Goal: Information Seeking & Learning: Find specific fact

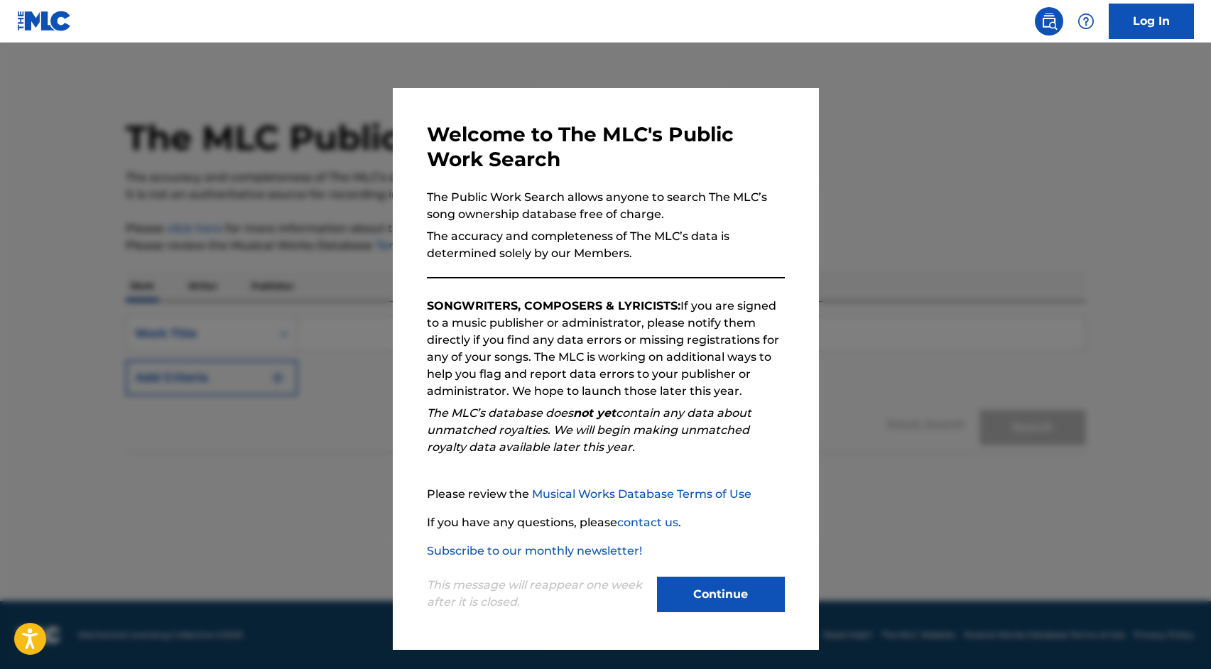
click at [741, 589] on button "Continue" at bounding box center [721, 595] width 128 height 36
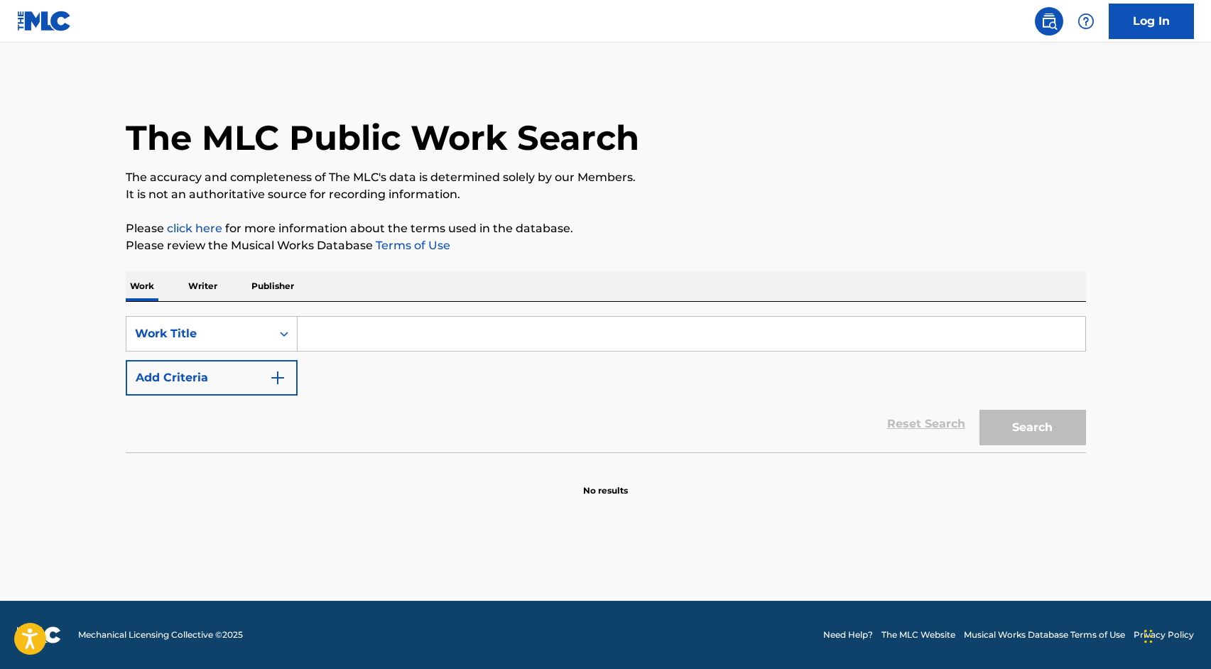
click at [381, 335] on input "Search Form" at bounding box center [692, 334] width 788 height 34
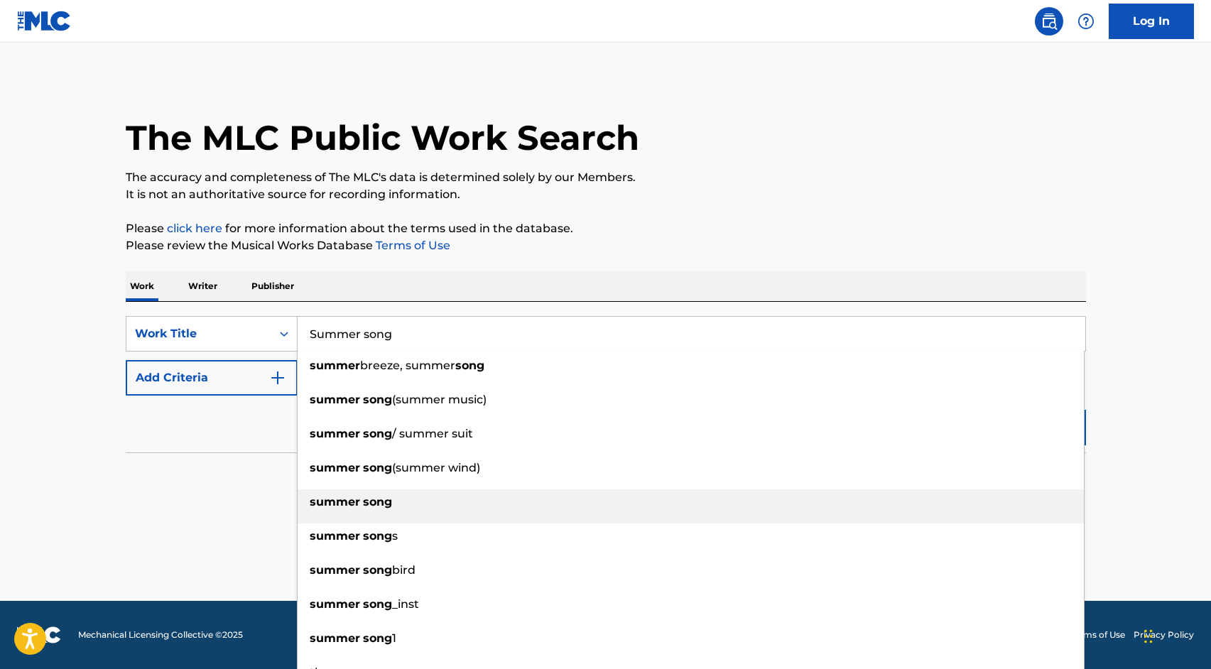
type input "Summer song"
click at [333, 492] on div "summer song" at bounding box center [691, 502] width 786 height 26
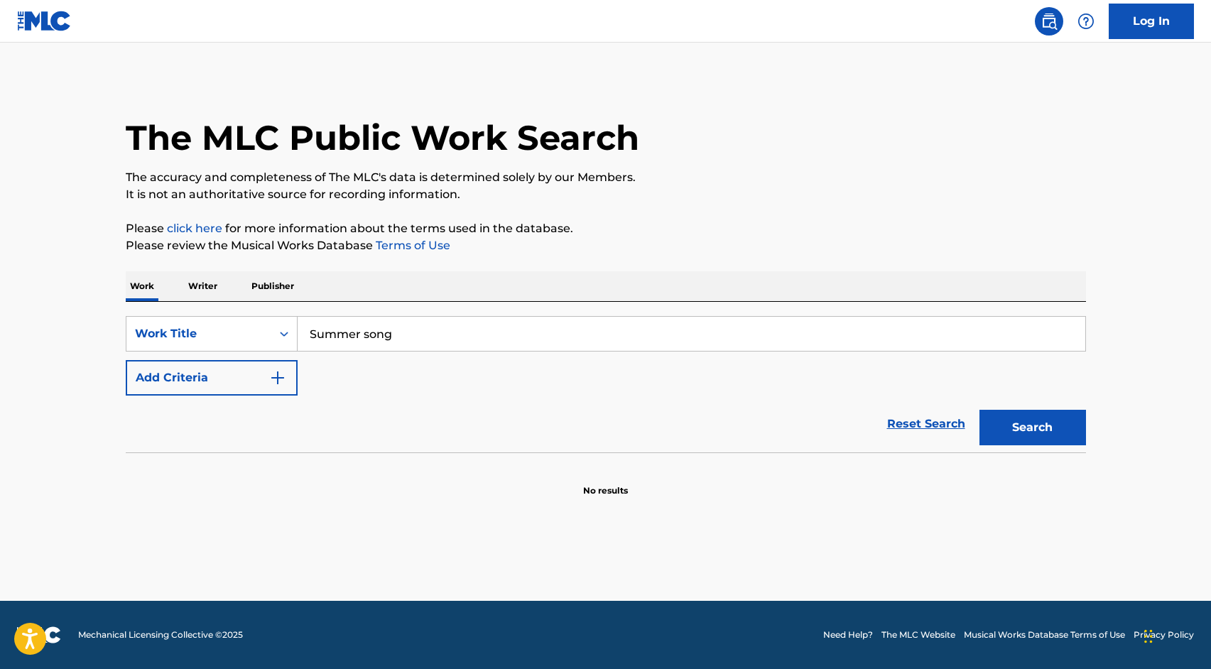
click at [278, 379] on img "Search Form" at bounding box center [277, 377] width 17 height 17
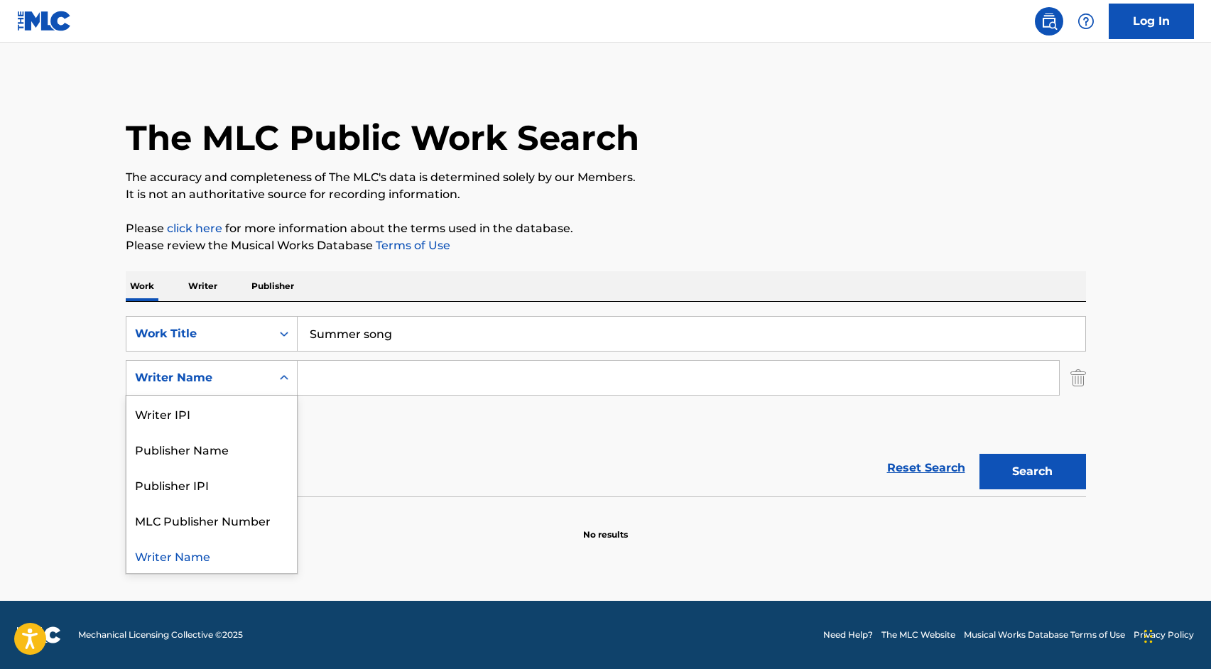
click at [273, 380] on div "Search Form" at bounding box center [284, 378] width 26 height 26
click at [234, 555] on div "Writer Name" at bounding box center [211, 556] width 170 height 36
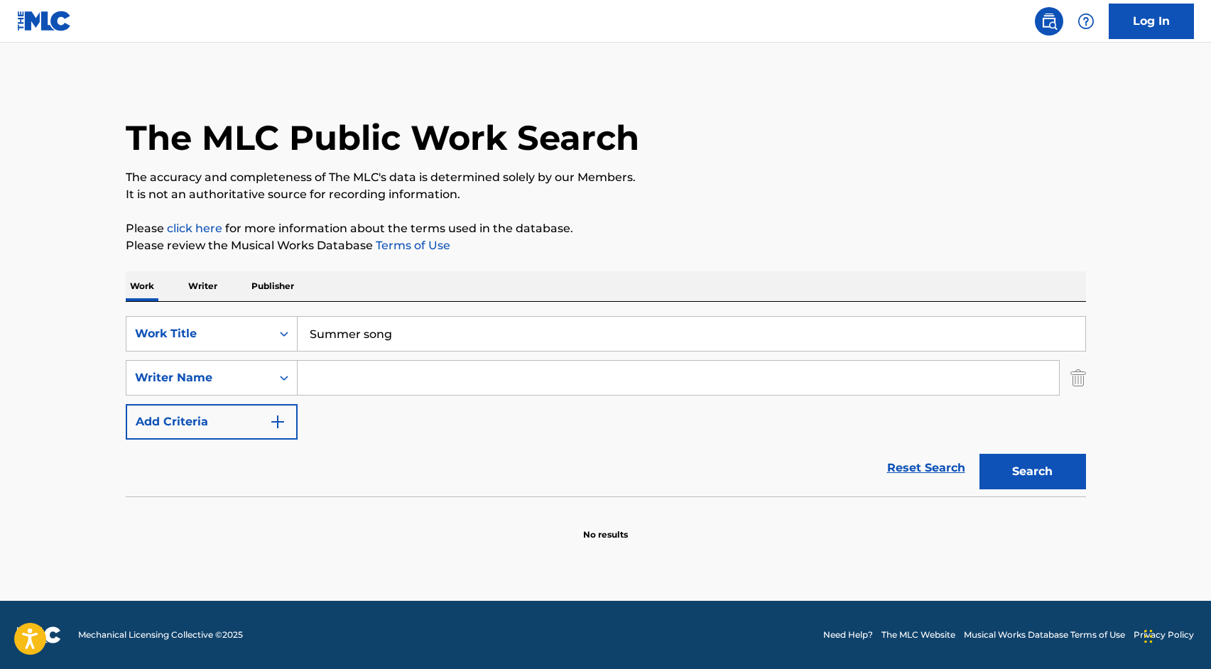
click at [391, 386] on input "Search Form" at bounding box center [678, 378] width 761 height 34
paste input "ean [PERSON_NAME]"
type input "[PERSON_NAME]"
click at [979, 454] on button "Search" at bounding box center [1032, 472] width 107 height 36
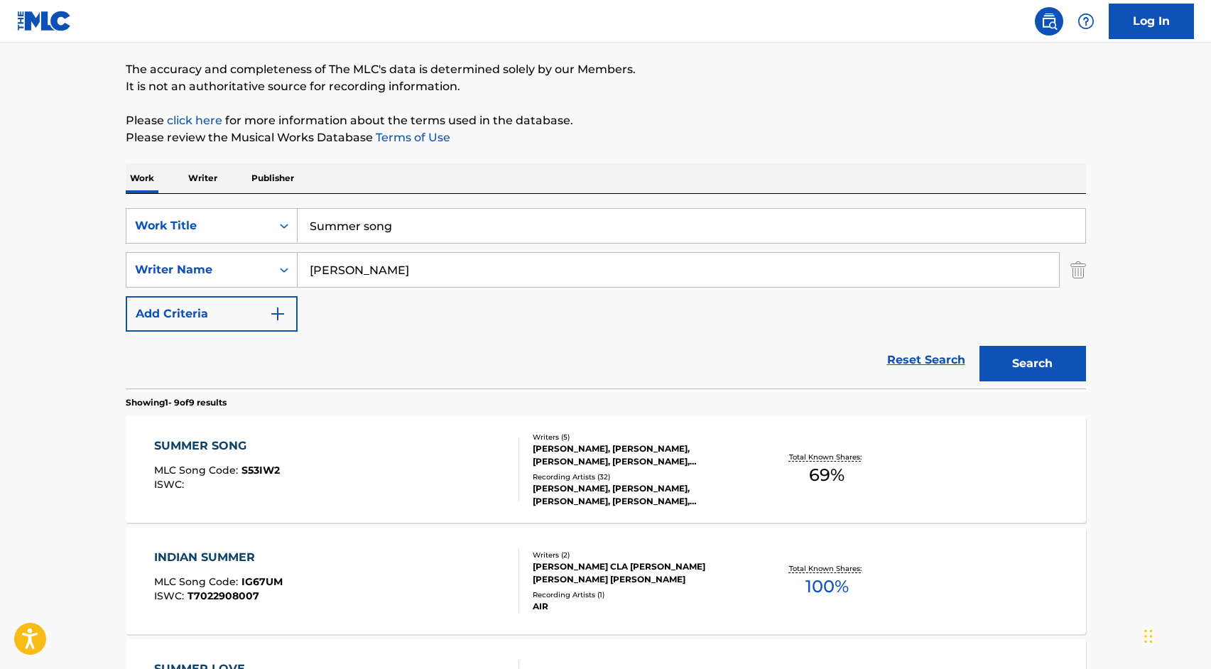
scroll to position [210, 0]
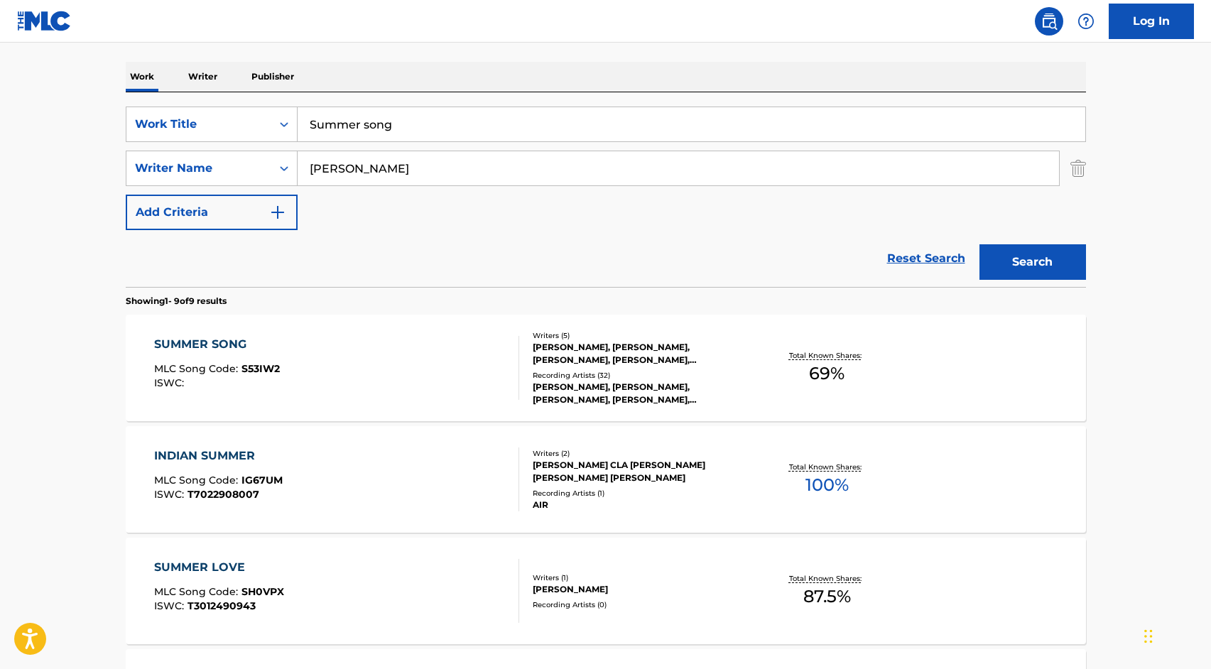
click at [600, 361] on div "[PERSON_NAME], [PERSON_NAME], [PERSON_NAME], [PERSON_NAME], [PERSON_NAME]" at bounding box center [640, 354] width 214 height 26
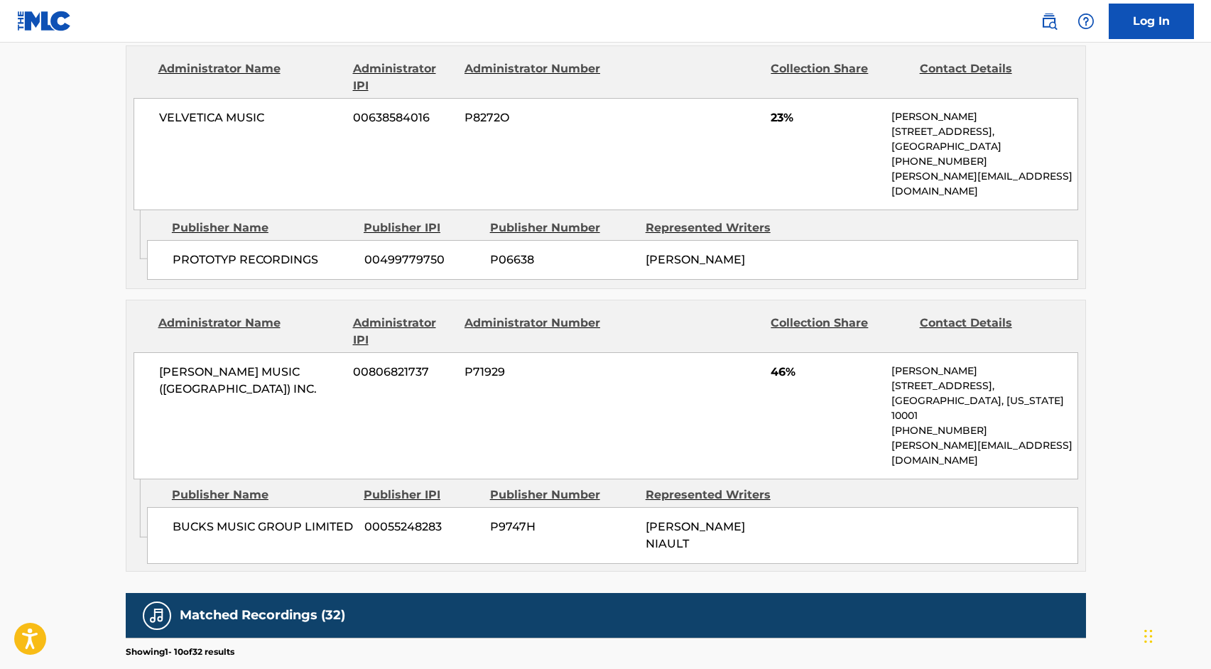
scroll to position [709, 0]
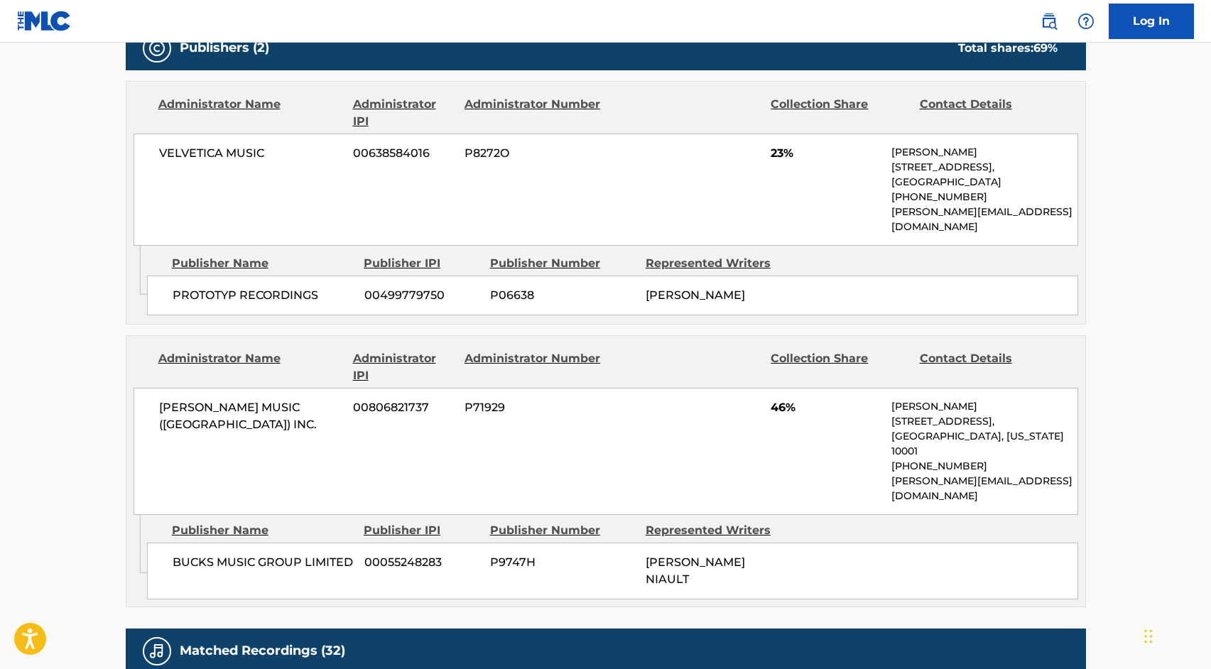
click at [277, 399] on span "[PERSON_NAME] MUSIC ([GEOGRAPHIC_DATA]) INC." at bounding box center [251, 416] width 184 height 34
copy div "[PERSON_NAME] MUSIC ([GEOGRAPHIC_DATA]) INC."
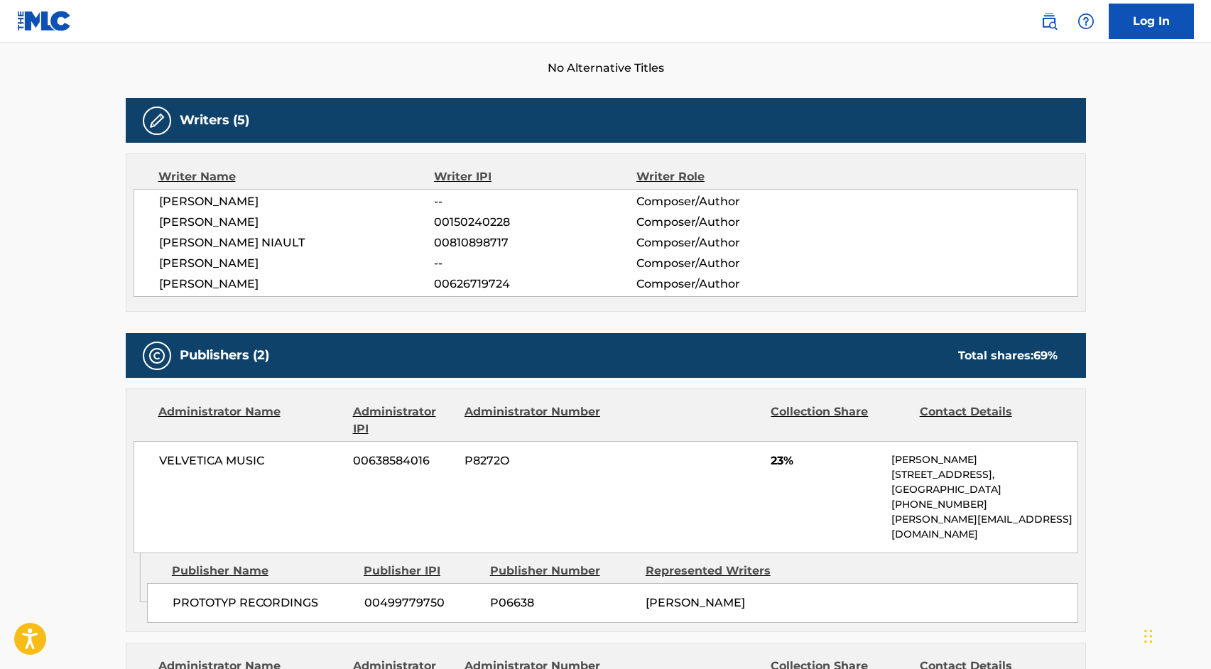
scroll to position [414, 0]
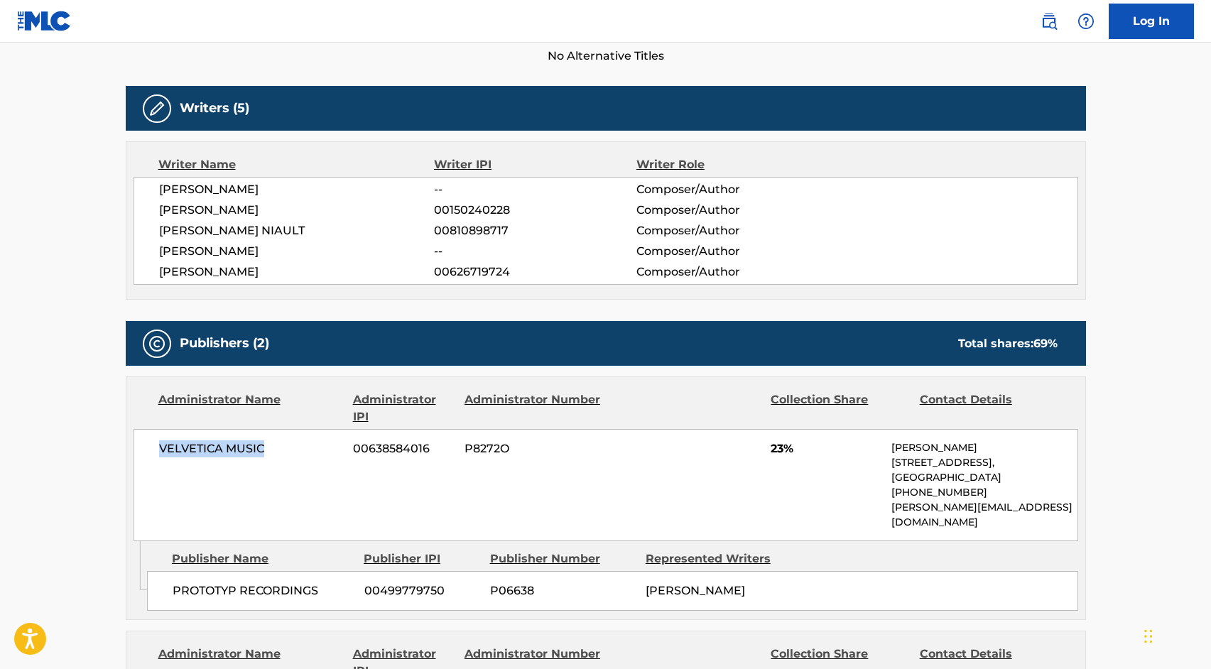
drag, startPoint x: 276, startPoint y: 447, endPoint x: 158, endPoint y: 454, distance: 118.1
click at [159, 454] on span "VELVETICA MUSIC" at bounding box center [251, 448] width 184 height 17
copy span "VELVETICA MUSIC"
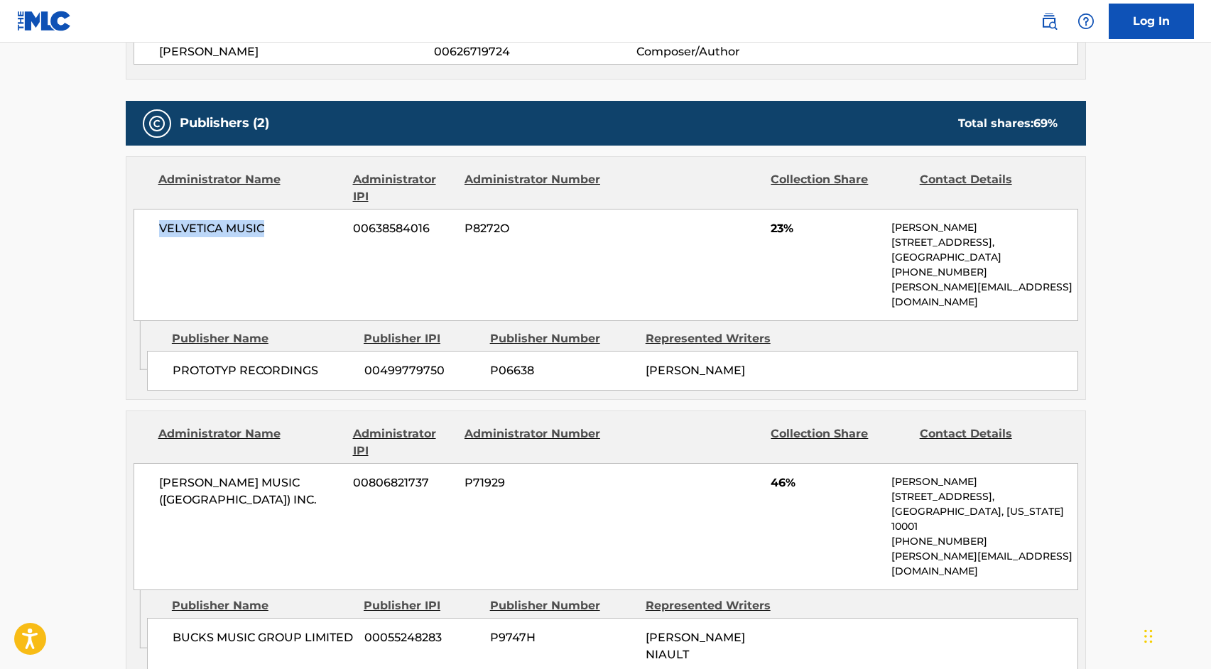
scroll to position [632, 0]
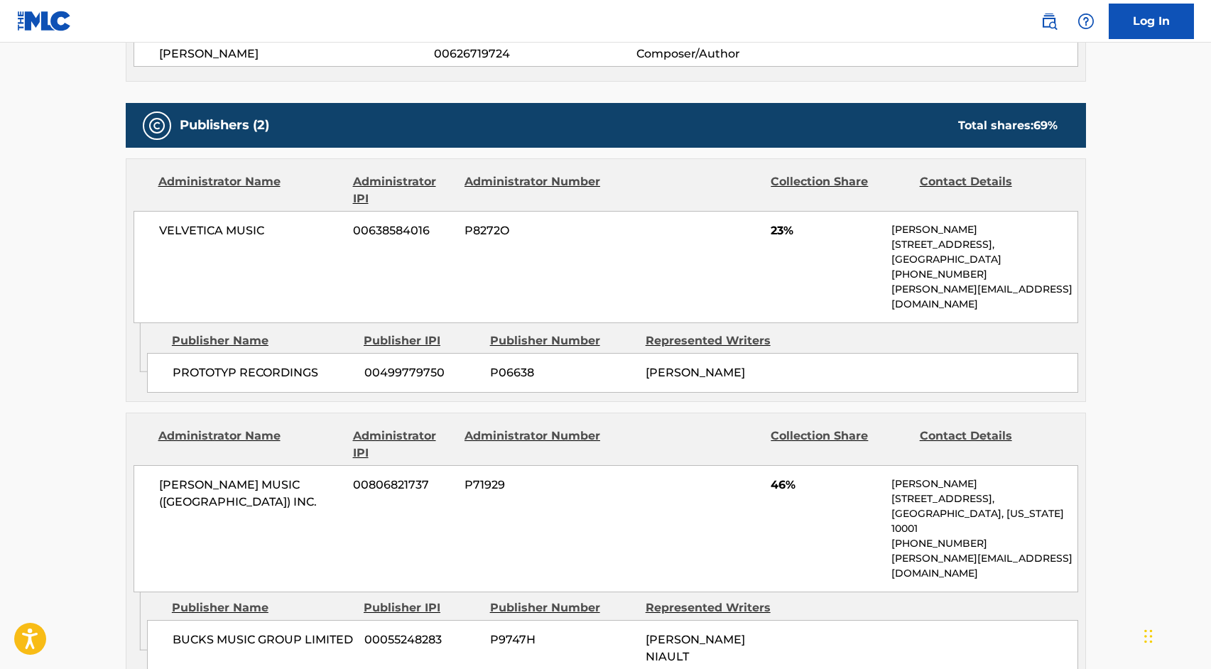
click at [287, 364] on span "PROTOTYP RECORDINGS" at bounding box center [263, 372] width 181 height 17
copy div "PROTOTYP RECORDINGS"
